Goal: Task Accomplishment & Management: Manage account settings

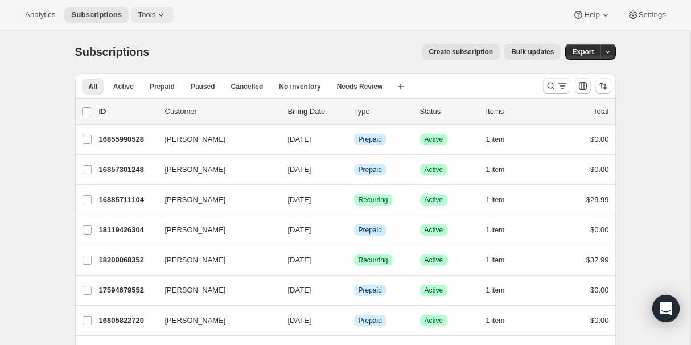
click at [150, 13] on span "Tools" at bounding box center [147, 14] width 18 height 9
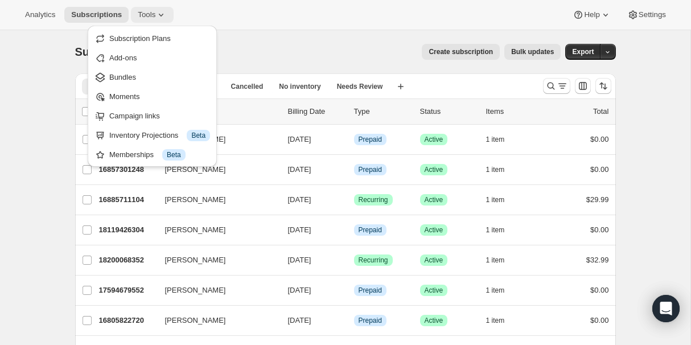
click at [150, 13] on span "Tools" at bounding box center [147, 14] width 18 height 9
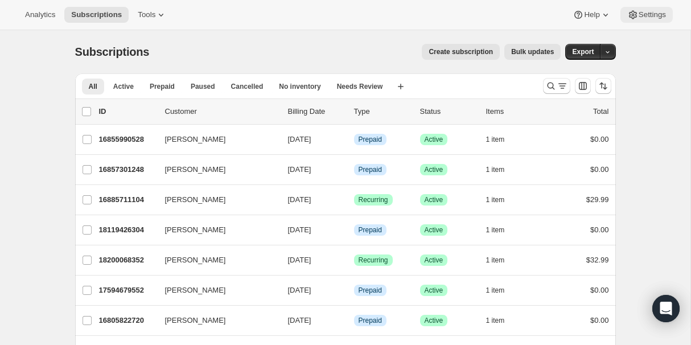
click at [660, 16] on span "Settings" at bounding box center [651, 14] width 27 height 9
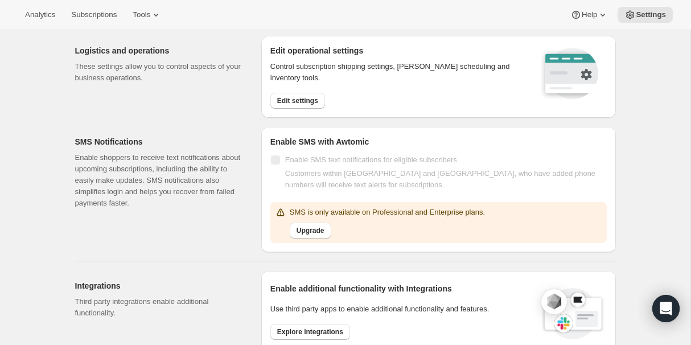
scroll to position [127, 0]
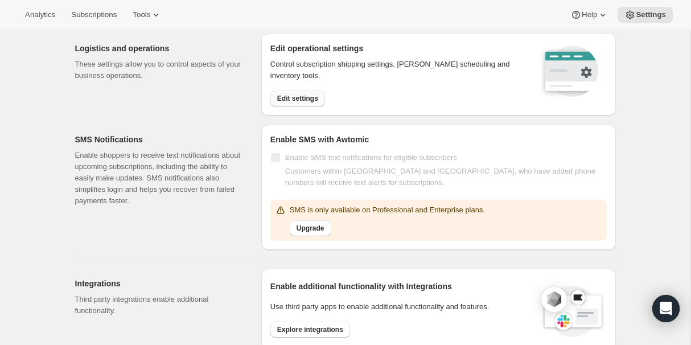
click at [299, 97] on span "Edit settings" at bounding box center [297, 98] width 41 height 9
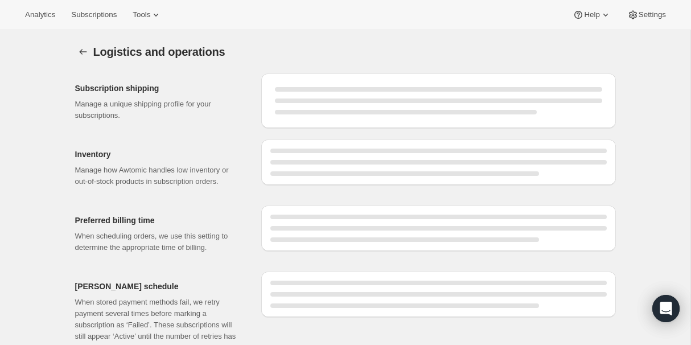
select select "DAY"
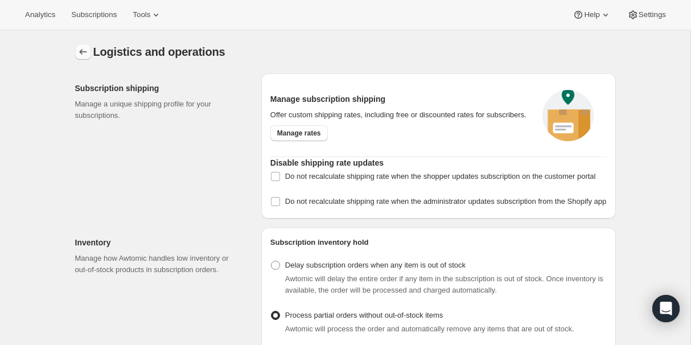
click at [79, 50] on icon "Settings" at bounding box center [82, 51] width 11 height 11
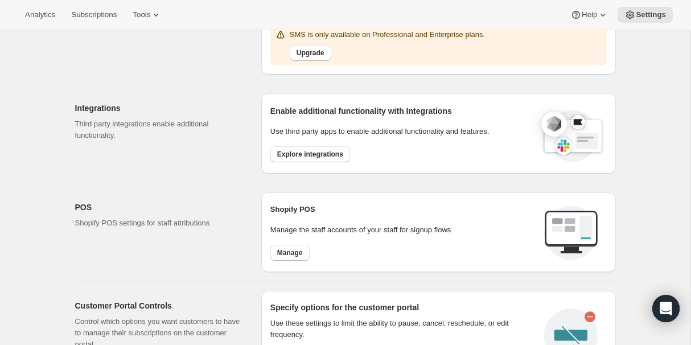
scroll to position [310, 0]
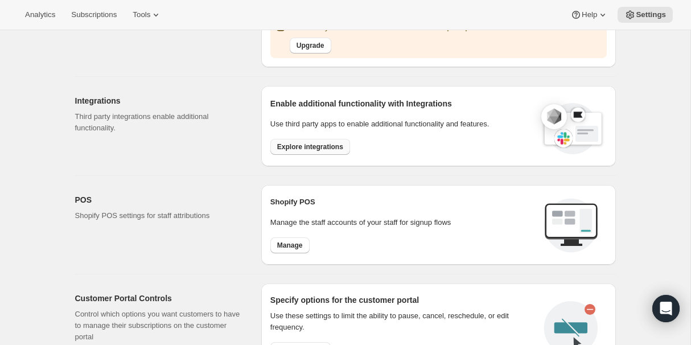
click at [289, 147] on span "Explore integrations" at bounding box center [310, 146] width 66 height 9
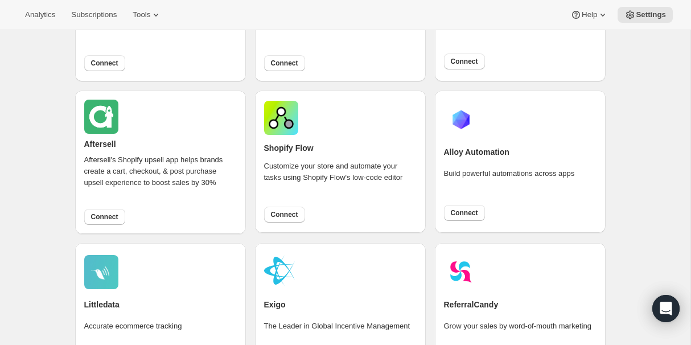
scroll to position [630, 0]
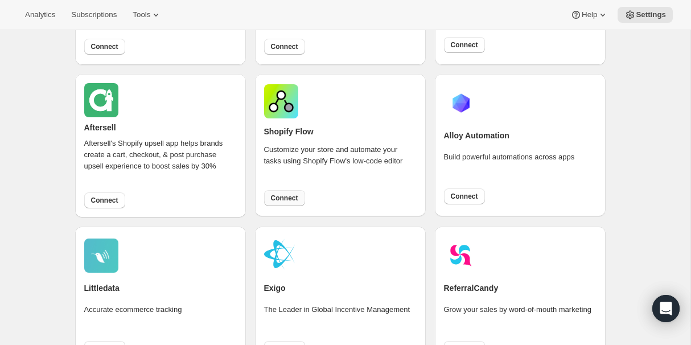
click at [287, 198] on span "Connect" at bounding box center [284, 197] width 27 height 9
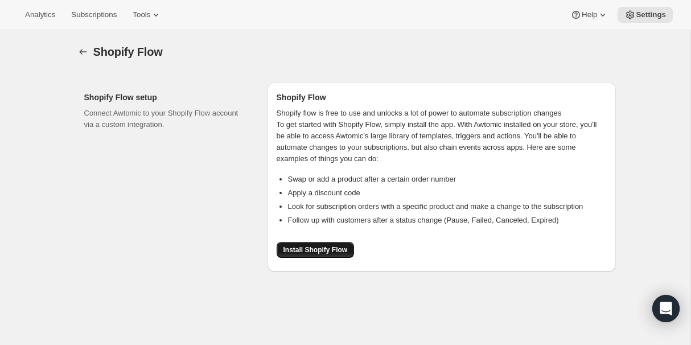
click at [300, 251] on span "Install Shopify Flow" at bounding box center [315, 249] width 64 height 9
click at [82, 47] on icon "button" at bounding box center [82, 51] width 11 height 11
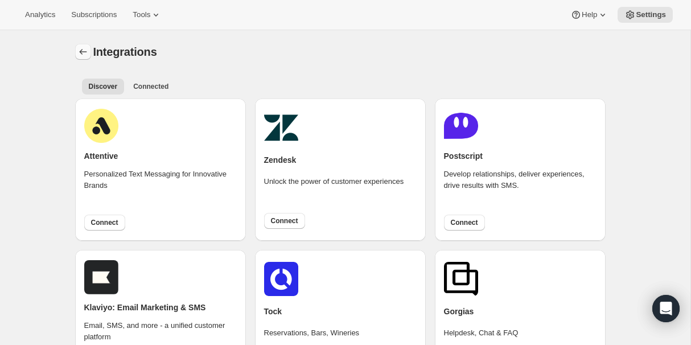
click at [83, 52] on icon "Settings" at bounding box center [82, 51] width 11 height 11
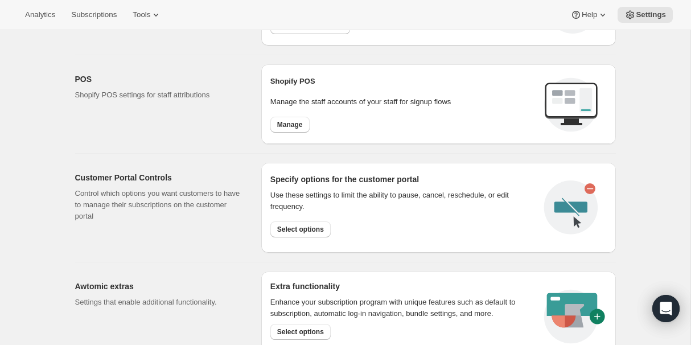
scroll to position [433, 0]
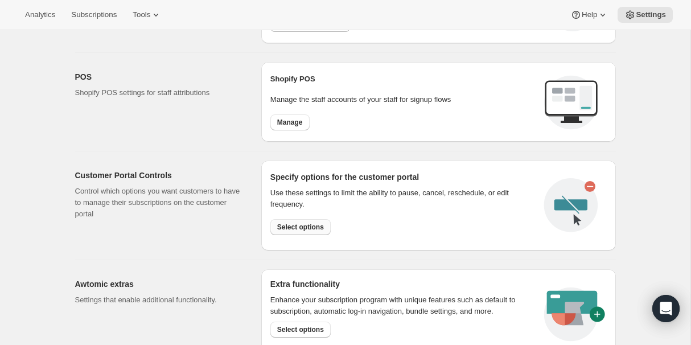
click at [304, 229] on span "Select options" at bounding box center [300, 226] width 47 height 9
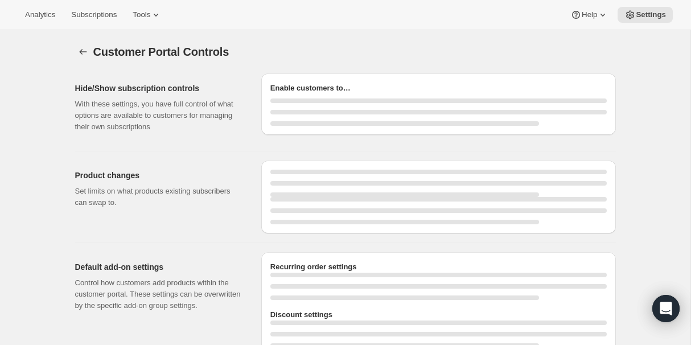
select select "MONTH"
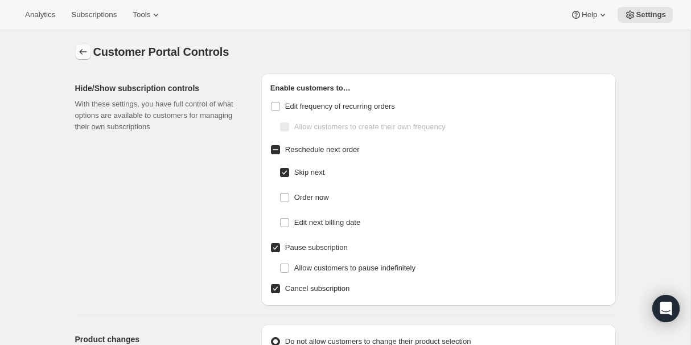
click at [81, 51] on icon "Settings" at bounding box center [82, 51] width 11 height 11
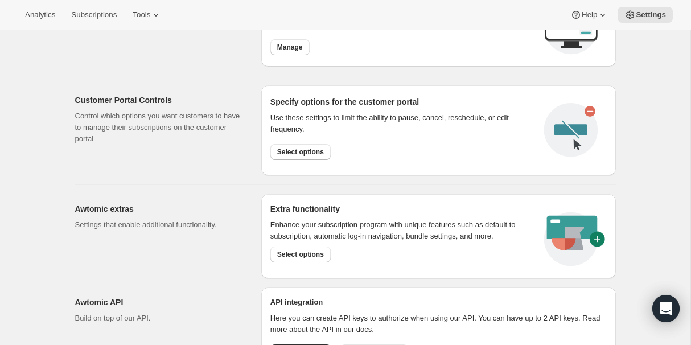
scroll to position [565, 0]
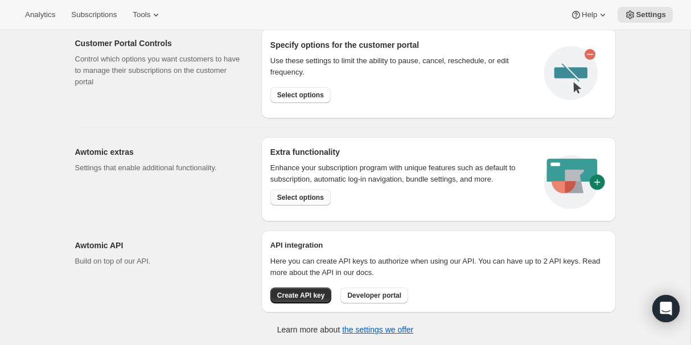
click at [299, 194] on span "Select options" at bounding box center [300, 197] width 47 height 9
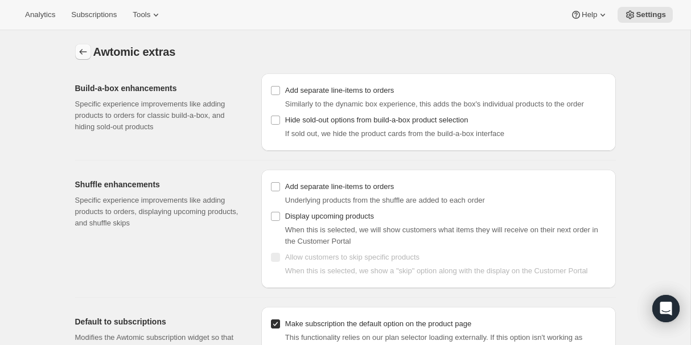
click at [79, 48] on icon "Settings" at bounding box center [82, 51] width 11 height 11
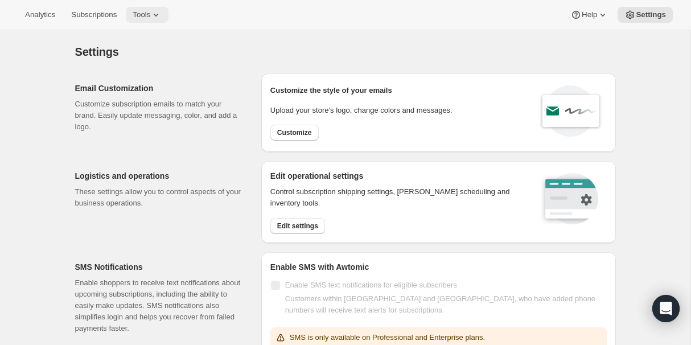
click at [158, 16] on icon at bounding box center [155, 14] width 11 height 11
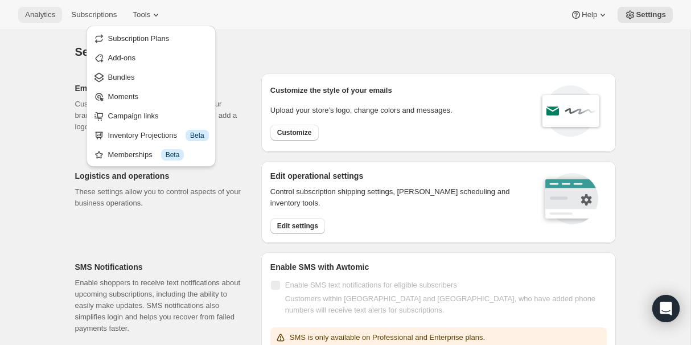
click at [43, 16] on span "Analytics" at bounding box center [40, 14] width 30 height 9
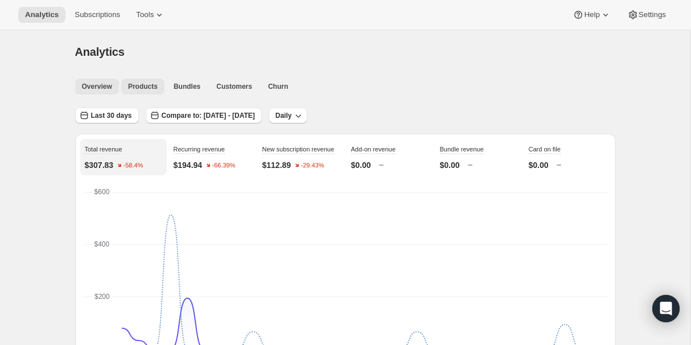
click at [143, 85] on span "Products" at bounding box center [143, 86] width 30 height 9
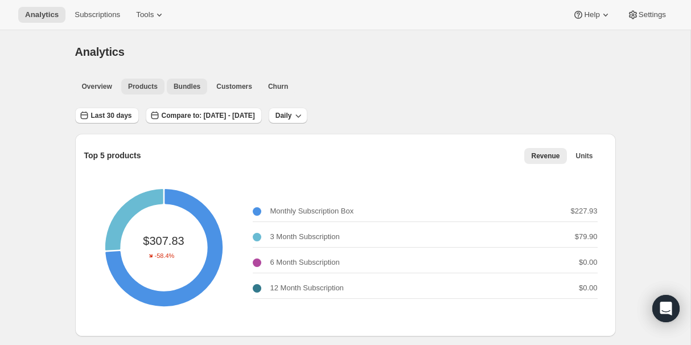
click at [183, 88] on span "Bundles" at bounding box center [186, 86] width 27 height 9
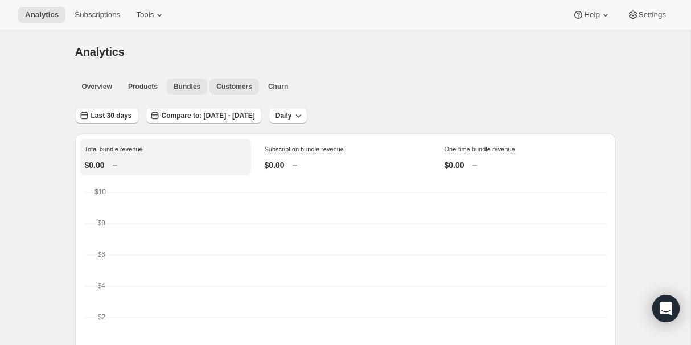
click at [256, 94] on button "Customers" at bounding box center [233, 87] width 49 height 16
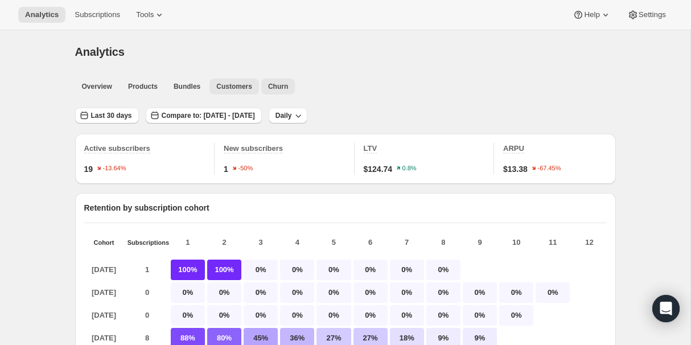
click at [284, 89] on span "Churn" at bounding box center [278, 86] width 20 height 9
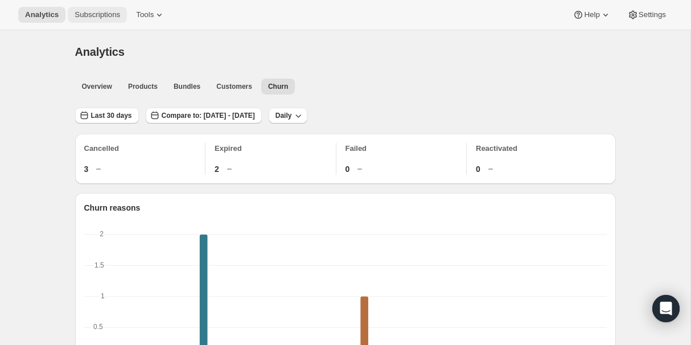
click at [94, 17] on span "Subscriptions" at bounding box center [98, 14] width 46 height 9
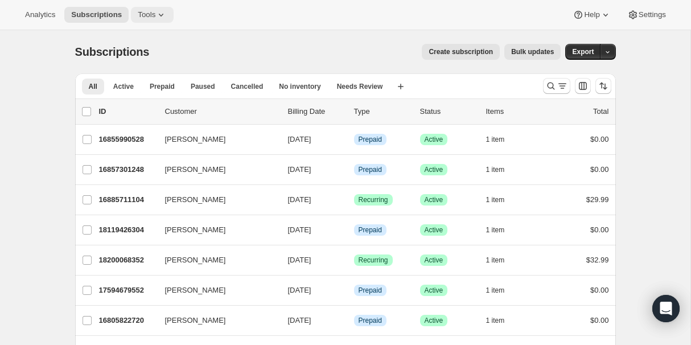
click at [140, 16] on span "Tools" at bounding box center [147, 14] width 18 height 9
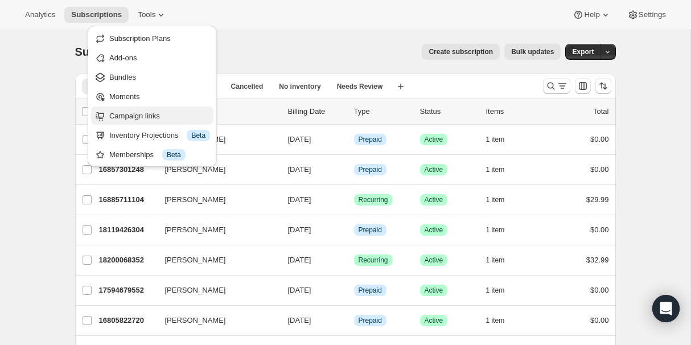
click at [128, 114] on span "Campaign links" at bounding box center [134, 115] width 51 height 9
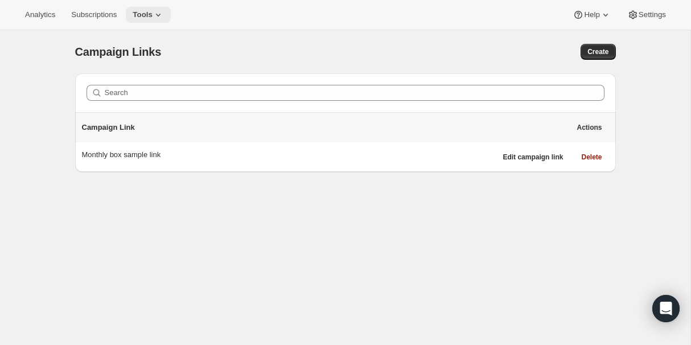
click at [152, 10] on span "Tools" at bounding box center [143, 14] width 20 height 9
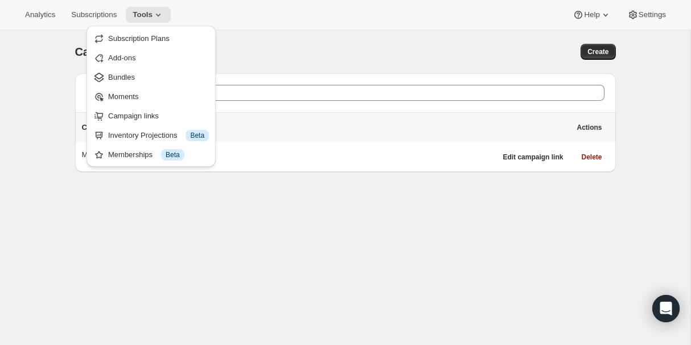
click at [49, 64] on div "Campaign Links. This page is ready Campaign Links Create Search Campaign Link A…" at bounding box center [345, 202] width 690 height 345
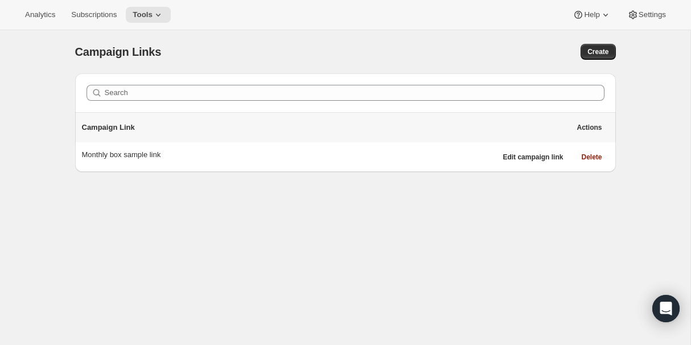
click at [40, 82] on div "Campaign Links. This page is ready Campaign Links Create Search Campaign Link A…" at bounding box center [345, 202] width 690 height 345
click at [30, 71] on div "Campaign Links. This page is ready Campaign Links Create Search Campaign Link A…" at bounding box center [345, 202] width 690 height 345
click at [30, 69] on div "Campaign Links. This page is ready Campaign Links Create Search Campaign Link A…" at bounding box center [345, 202] width 690 height 345
click at [37, 13] on span "Analytics" at bounding box center [40, 14] width 30 height 9
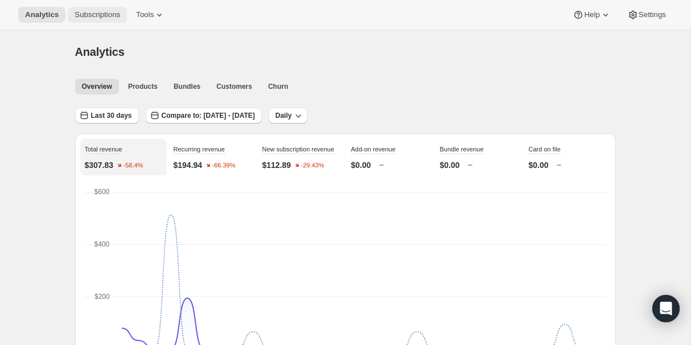
click at [89, 11] on span "Subscriptions" at bounding box center [98, 14] width 46 height 9
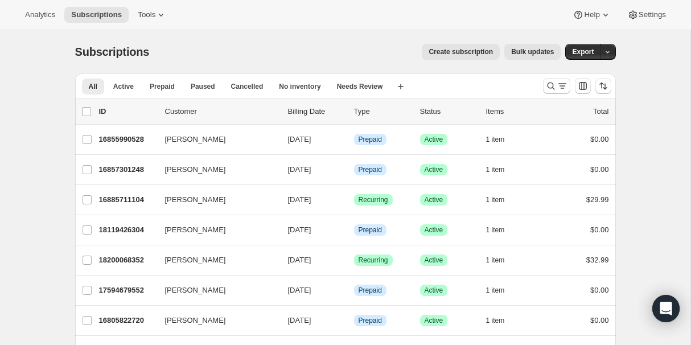
click at [552, 159] on div "Alaina Laferriere 16857301248 Alaina Laferriere 09/23/2025 Info Prepaid Success…" at bounding box center [345, 170] width 540 height 30
click at [653, 11] on span "Settings" at bounding box center [651, 14] width 27 height 9
click at [647, 13] on span "Settings" at bounding box center [651, 14] width 27 height 9
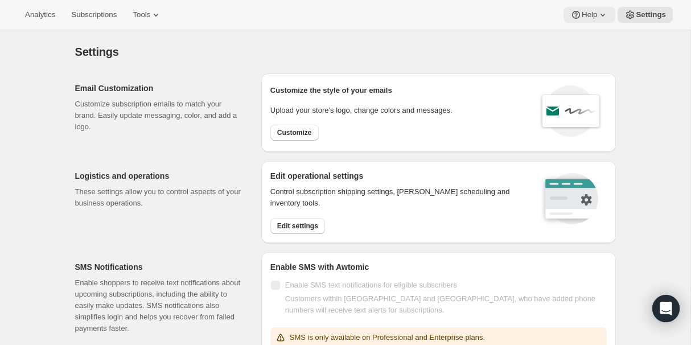
click at [590, 16] on span "Help" at bounding box center [588, 14] width 15 height 9
click at [294, 37] on div "Settings. This page is ready Settings" at bounding box center [345, 51] width 540 height 43
click at [148, 15] on span "Tools" at bounding box center [142, 14] width 18 height 9
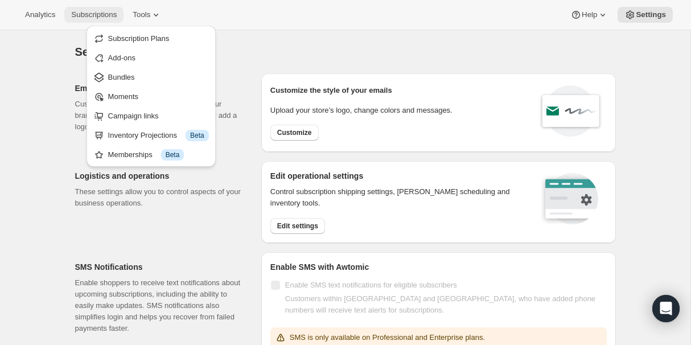
click at [93, 18] on span "Subscriptions" at bounding box center [94, 14] width 46 height 9
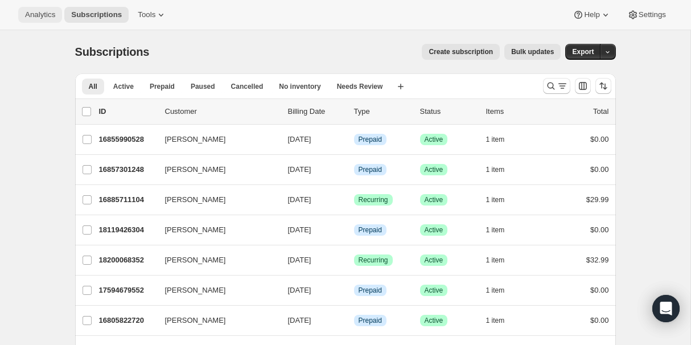
click at [30, 16] on span "Analytics" at bounding box center [40, 14] width 30 height 9
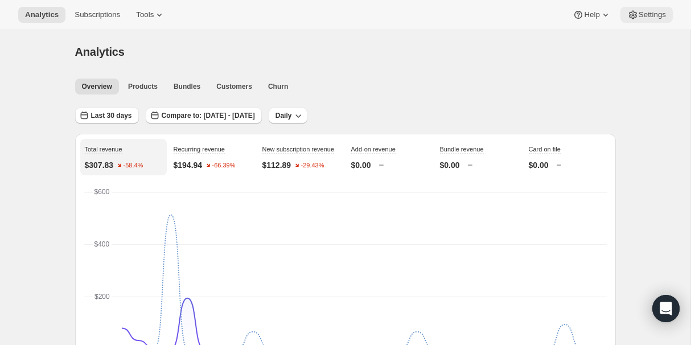
click at [655, 19] on button "Settings" at bounding box center [646, 15] width 52 height 16
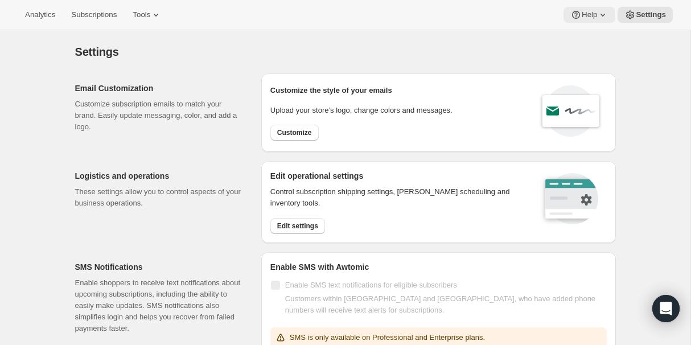
click at [584, 9] on button "Help" at bounding box center [589, 15] width 52 height 16
click at [667, 309] on icon "Open Intercom Messenger" at bounding box center [665, 308] width 13 height 15
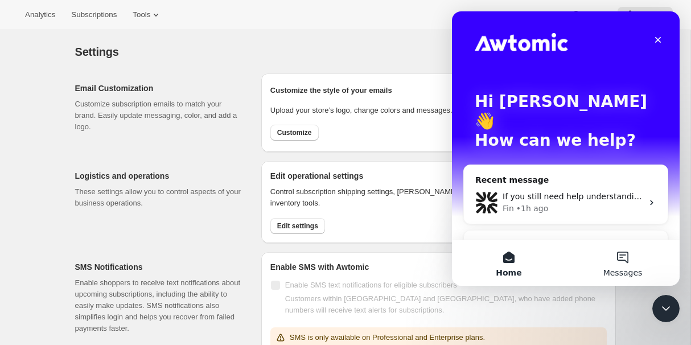
click at [633, 265] on button "Messages" at bounding box center [622, 263] width 114 height 46
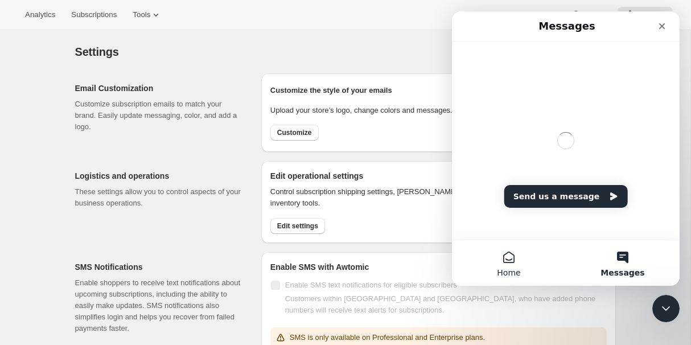
click at [499, 254] on button "Home" at bounding box center [509, 263] width 114 height 46
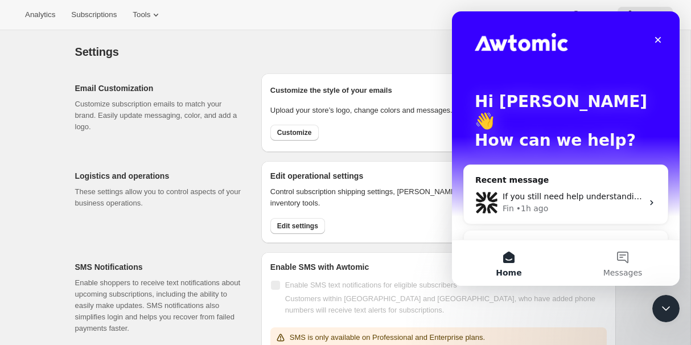
scroll to position [20, 0]
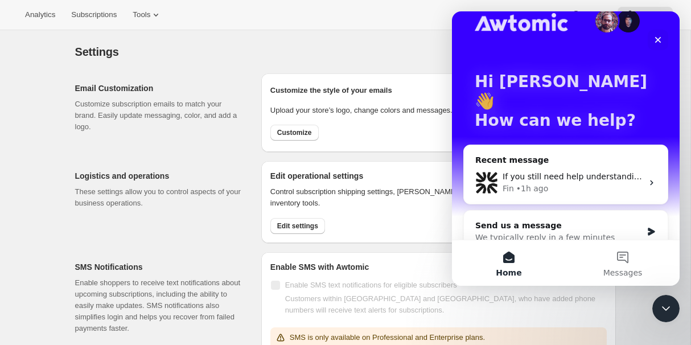
click at [569, 220] on div "Send us a message" at bounding box center [558, 226] width 167 height 12
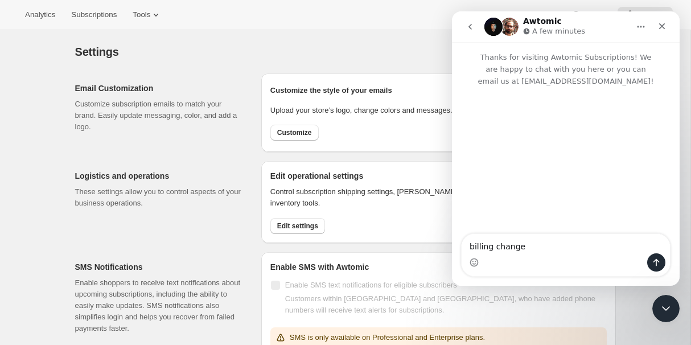
type textarea "billing changes"
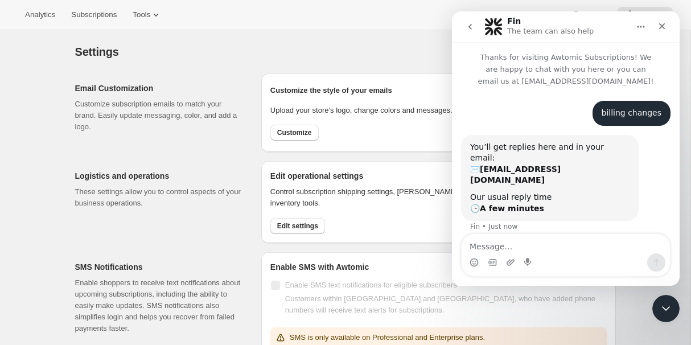
click at [470, 27] on icon "go back" at bounding box center [469, 26] width 9 height 9
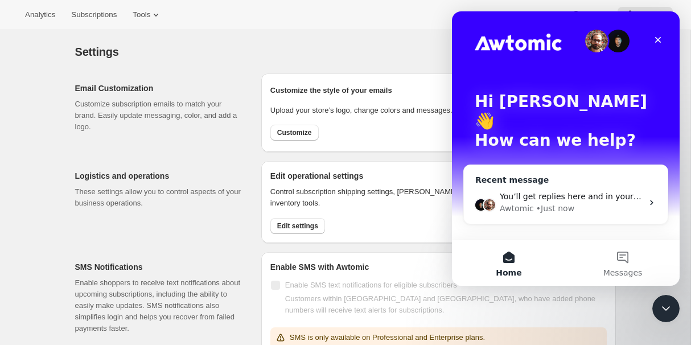
click at [602, 203] on div "Awtomic • Just now" at bounding box center [570, 209] width 143 height 12
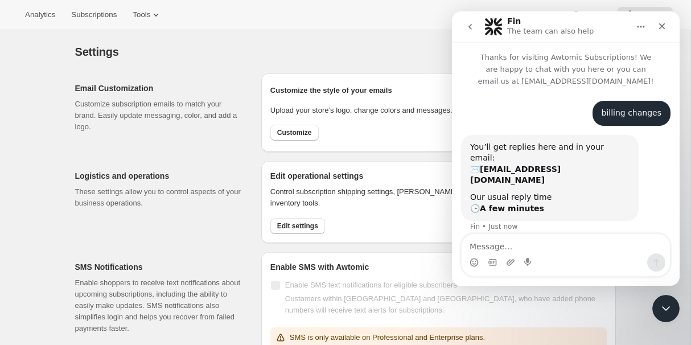
click at [535, 246] on textarea "Message…" at bounding box center [565, 243] width 208 height 19
click at [233, 58] on div "Settings" at bounding box center [345, 52] width 540 height 16
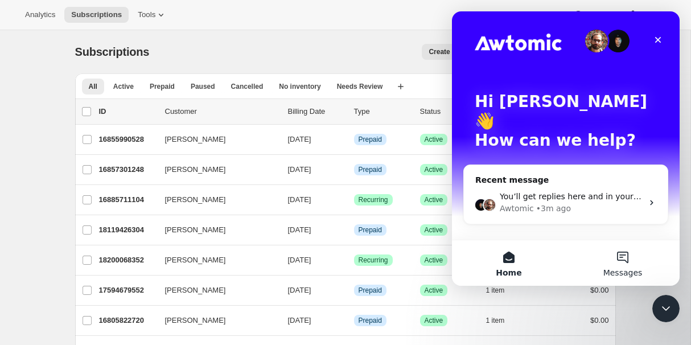
click at [638, 259] on button "Messages" at bounding box center [622, 263] width 114 height 46
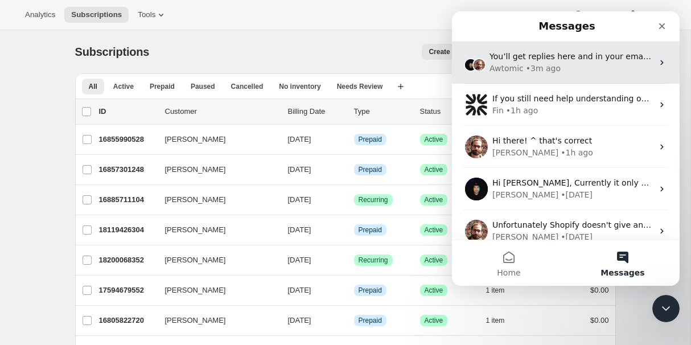
click at [577, 68] on div "Awtomic • 3m ago" at bounding box center [570, 69] width 163 height 12
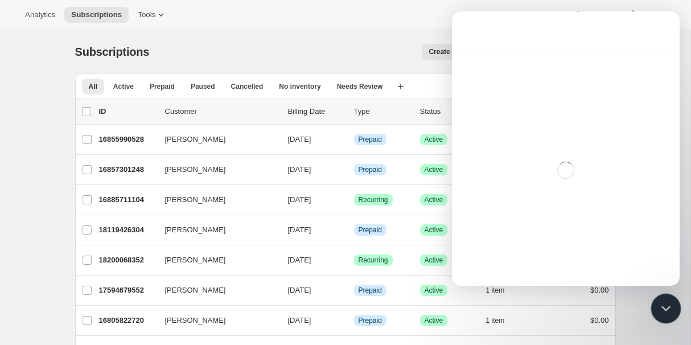
click at [658, 309] on icon "Close Intercom Messenger" at bounding box center [664, 307] width 14 height 14
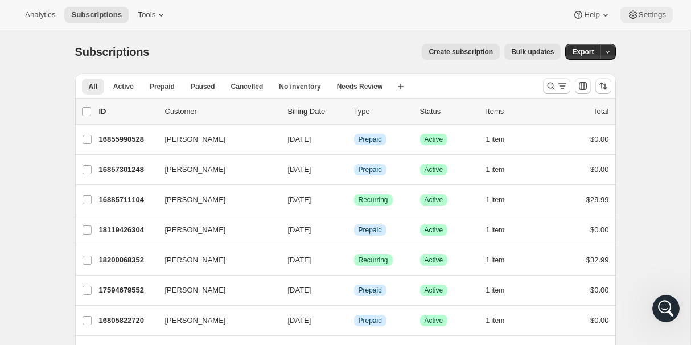
click at [631, 15] on icon at bounding box center [632, 15] width 3 height 3
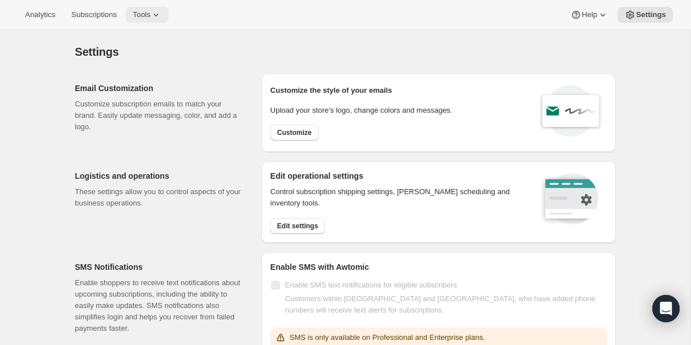
click at [145, 11] on span "Tools" at bounding box center [142, 14] width 18 height 9
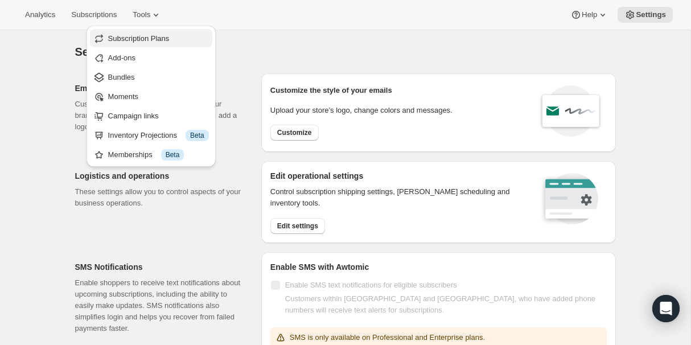
click at [131, 37] on span "Subscription Plans" at bounding box center [138, 38] width 61 height 9
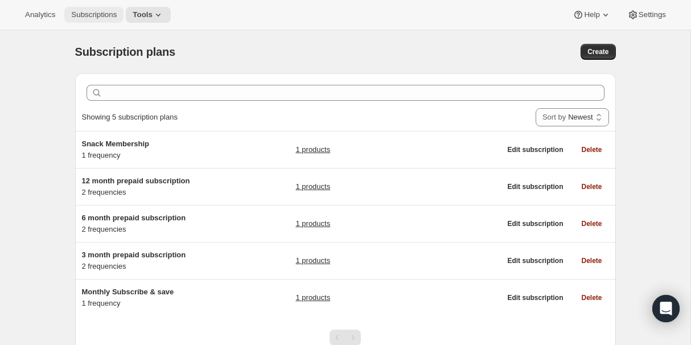
click at [115, 17] on span "Subscriptions" at bounding box center [94, 14] width 46 height 9
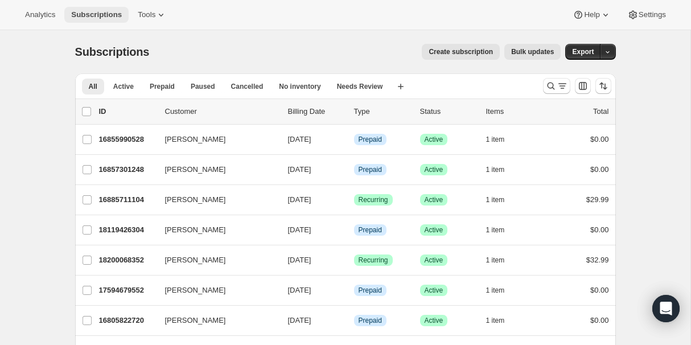
click at [93, 11] on span "Subscriptions" at bounding box center [96, 14] width 51 height 9
click at [142, 12] on span "Tools" at bounding box center [147, 14] width 18 height 9
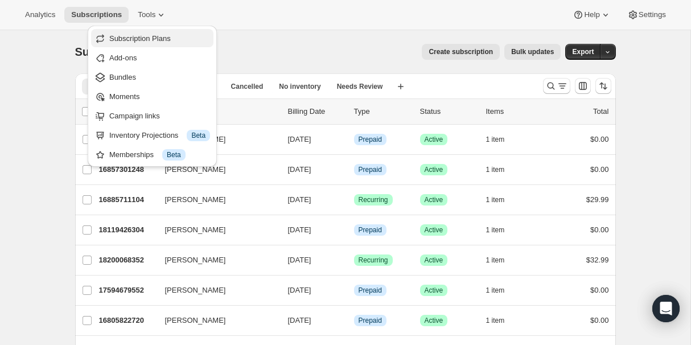
click at [140, 38] on span "Subscription Plans" at bounding box center [139, 38] width 61 height 9
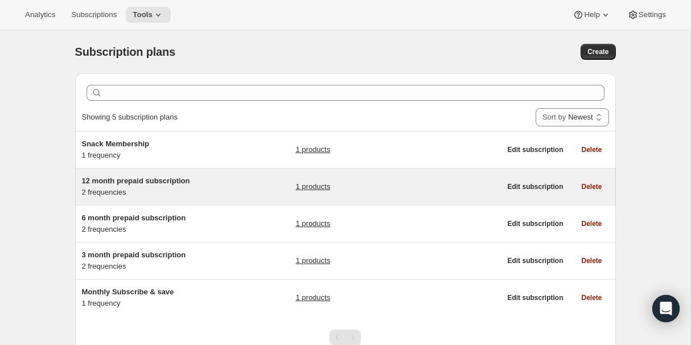
click at [110, 181] on span "12 month prepaid subscription" at bounding box center [136, 180] width 108 height 9
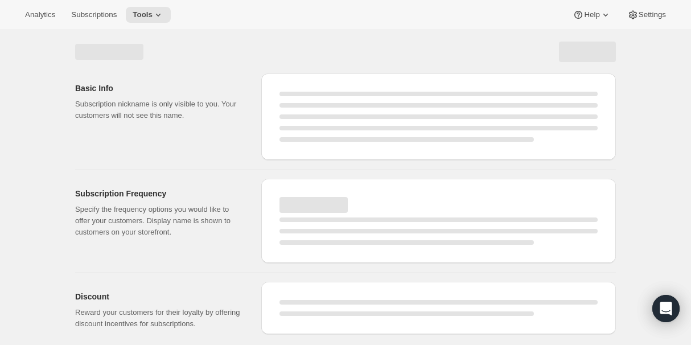
select select "WEEK"
select select "MONTH"
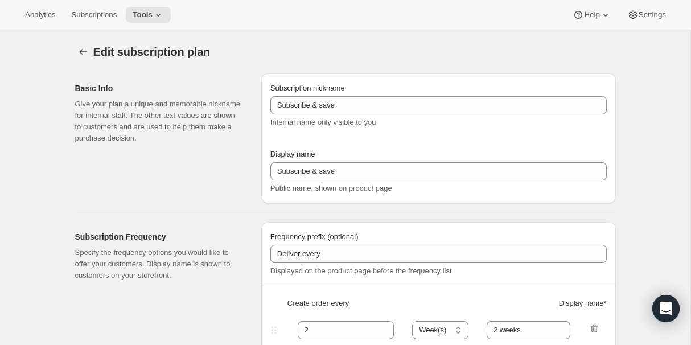
type input "12 month prepaid subscription"
checkbox input "true"
select select "ENABLED"
select select "MONTH"
select select "MONTHDAY"
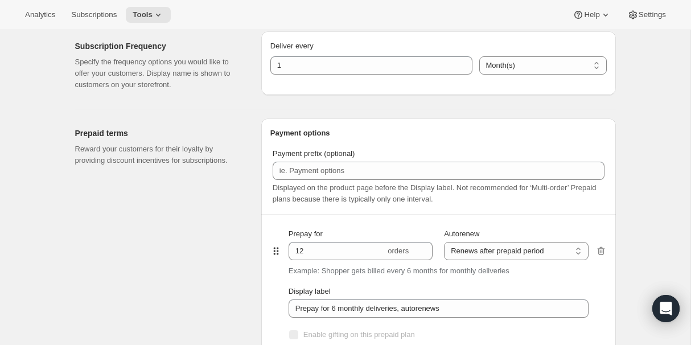
scroll to position [440, 0]
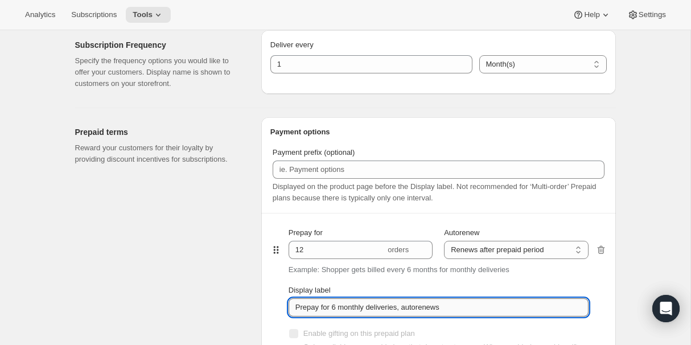
click at [337, 311] on input "Prepay for 6 monthly deliveries, autorenews" at bounding box center [438, 307] width 300 height 18
type input "Prepay for 12 monthly deliveries, autorenews"
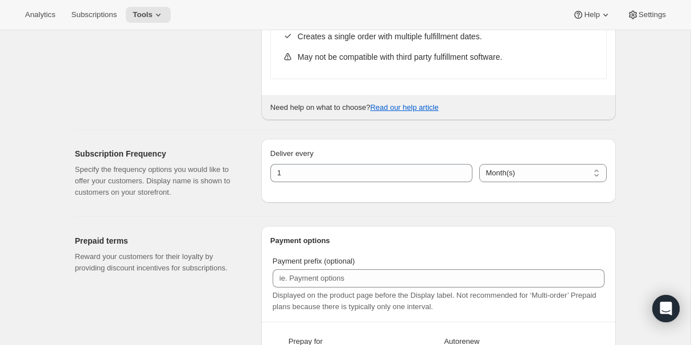
scroll to position [0, 0]
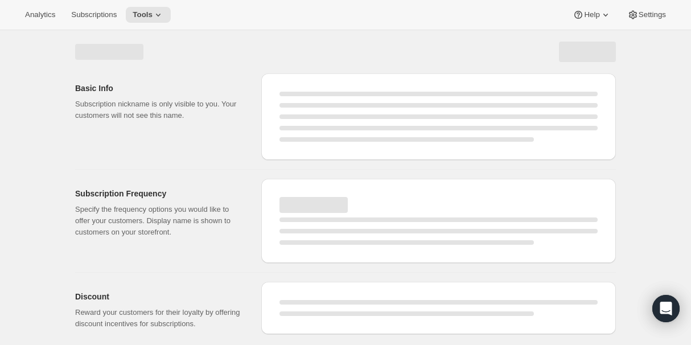
select select "MONTH"
select select "ENABLED"
select select "MONTHDAY"
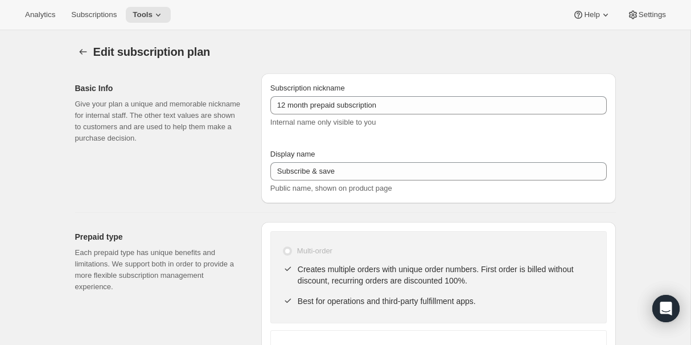
type input "Prepay for 12 monthly deliveries, autorenews"
